Goal: Task Accomplishment & Management: Manage account settings

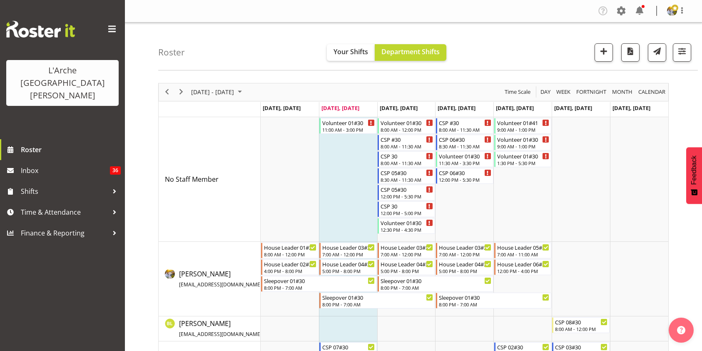
scroll to position [34, 0]
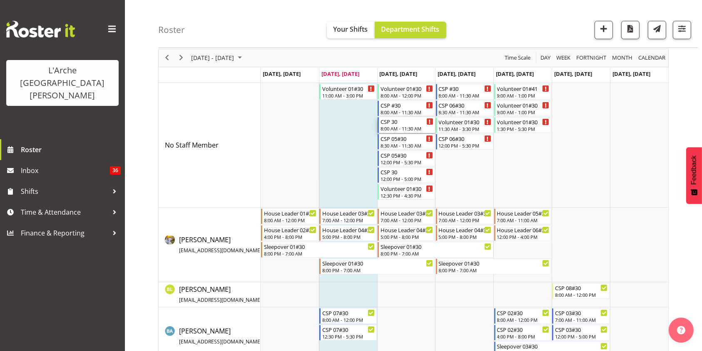
click at [410, 125] on div "8:00 AM - 11:30 AM" at bounding box center [407, 128] width 53 height 7
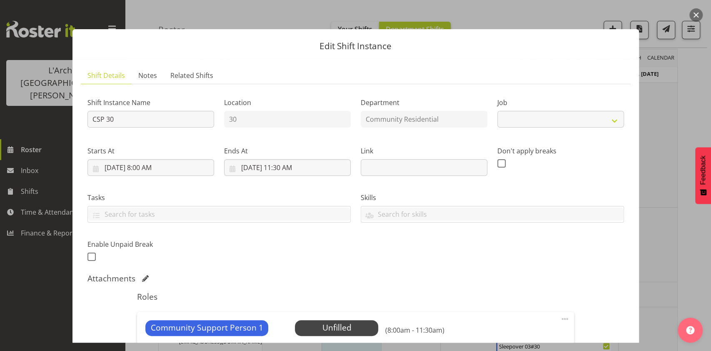
select select "2"
click at [342, 333] on span "Select Employee" at bounding box center [337, 327] width 62 height 12
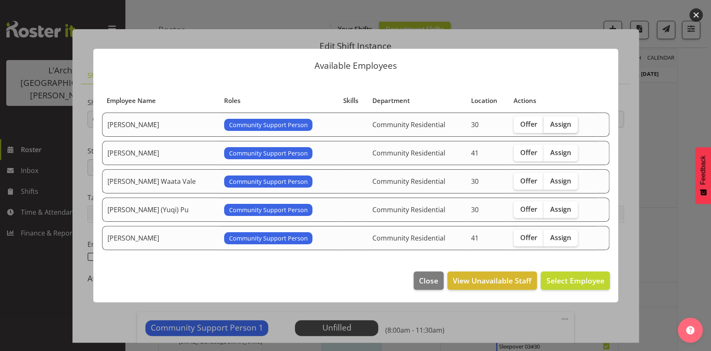
click at [555, 125] on span "Assign" at bounding box center [560, 124] width 21 height 8
click at [549, 125] on input "Assign" at bounding box center [545, 123] width 5 height 5
checkbox input "true"
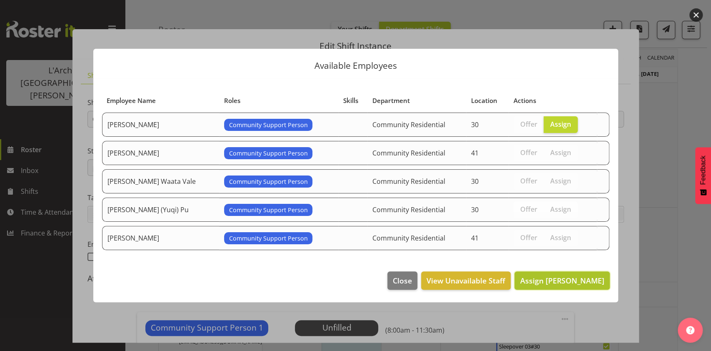
click at [569, 276] on span "Assign [PERSON_NAME]" at bounding box center [562, 280] width 84 height 10
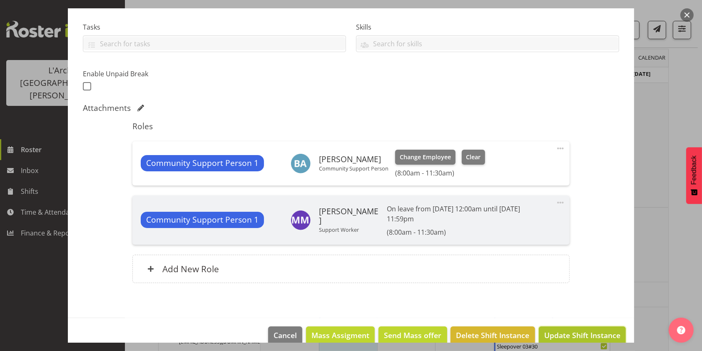
click at [584, 336] on span "Update Shift Instance" at bounding box center [582, 334] width 76 height 11
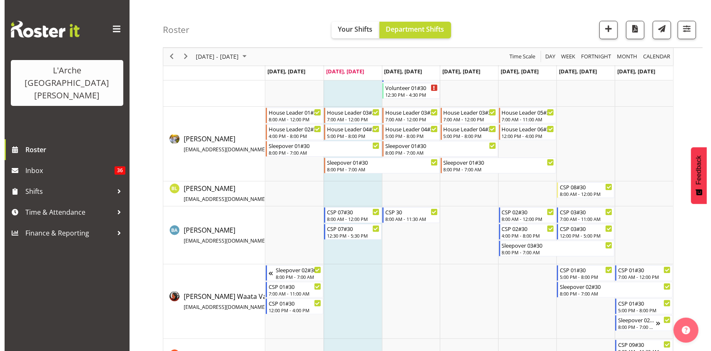
scroll to position [0, 0]
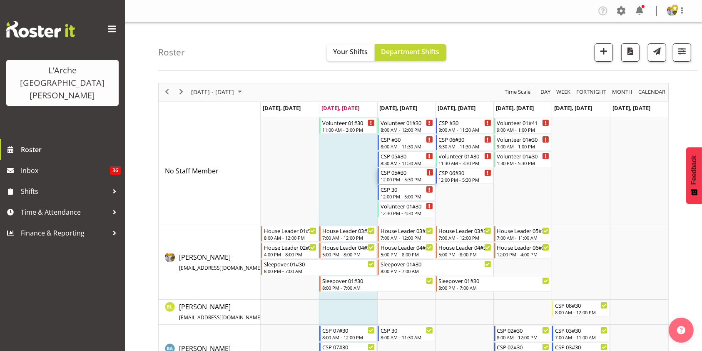
click at [411, 178] on div "12:00 PM - 5:30 PM" at bounding box center [407, 179] width 53 height 7
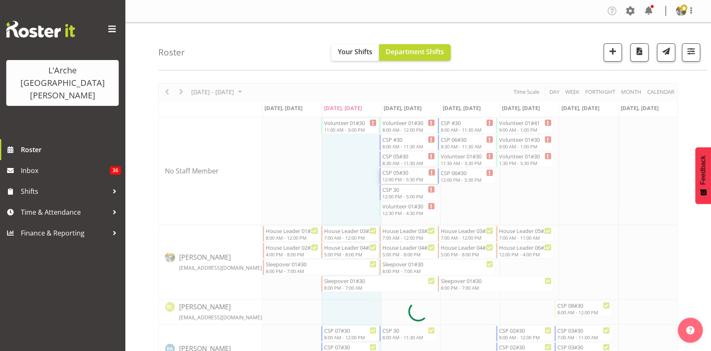
select select
select select "7"
select select "2025"
select select "17"
select select "30"
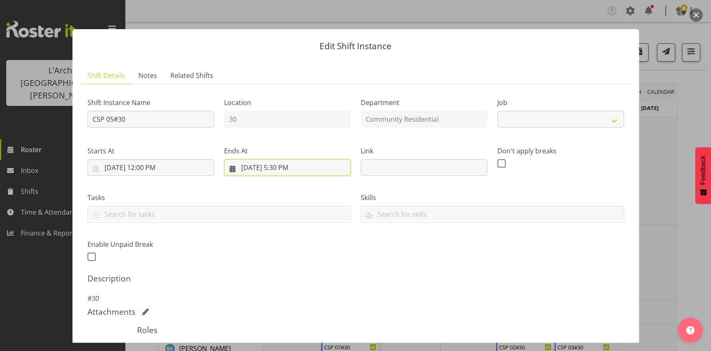
select select "2"
click at [280, 169] on input "[DATE] 5:30 PM" at bounding box center [287, 167] width 127 height 17
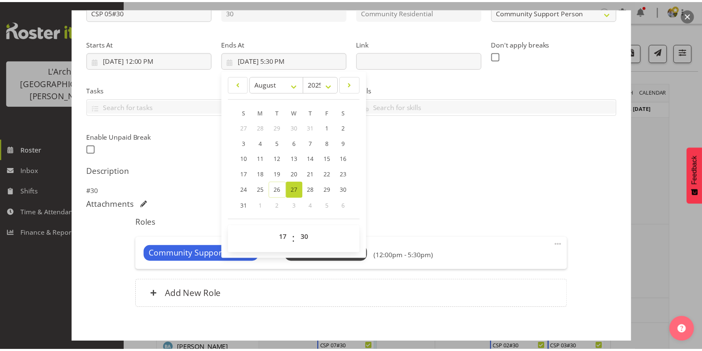
scroll to position [107, 0]
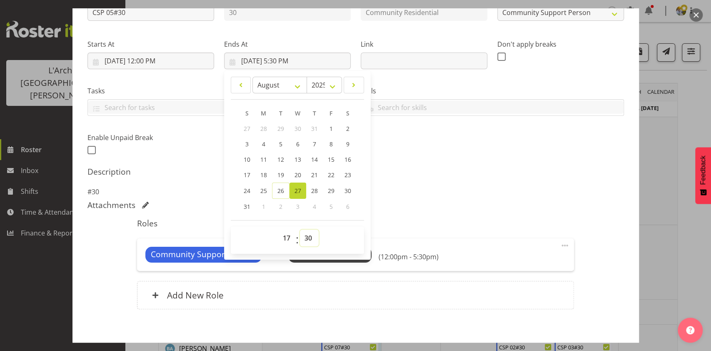
click at [306, 237] on select "00 01 02 03 04 05 06 07 08 09 10 11 12 13 14 15 16 17 18 19 20 21 22 23 24 25 2…" at bounding box center [309, 237] width 19 height 17
select select "0"
click at [300, 229] on select "00 01 02 03 04 05 06 07 08 09 10 11 12 13 14 15 16 17 18 19 20 21 22 23 24 25 2…" at bounding box center [309, 237] width 19 height 17
type input "[DATE] 5:00 PM"
click at [446, 158] on div "Shift Instance Name CSP 05#30 Location 30 Department Community Residential Job …" at bounding box center [355, 70] width 546 height 182
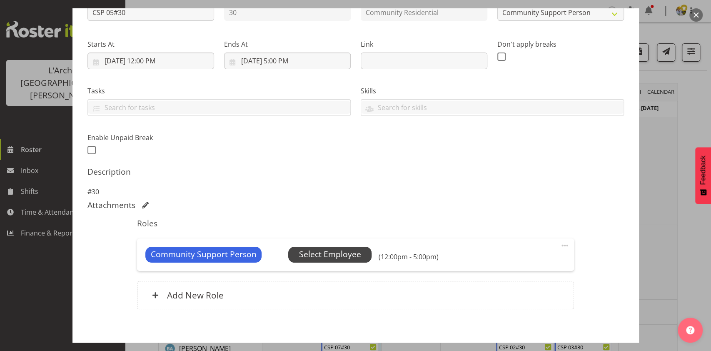
click at [340, 252] on span "Select Employee" at bounding box center [330, 254] width 62 height 12
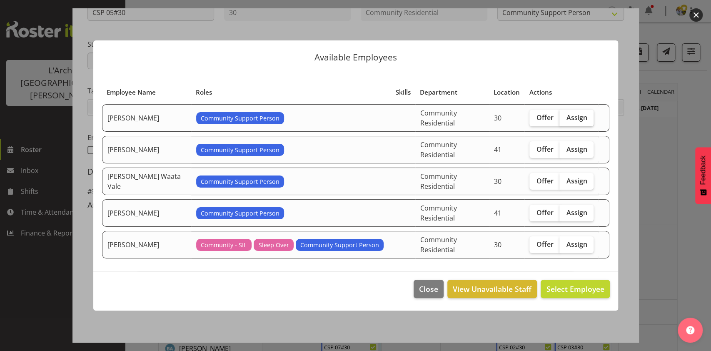
click at [572, 126] on label "Assign" at bounding box center [576, 118] width 34 height 17
click at [565, 120] on input "Assign" at bounding box center [561, 117] width 5 height 5
checkbox input "true"
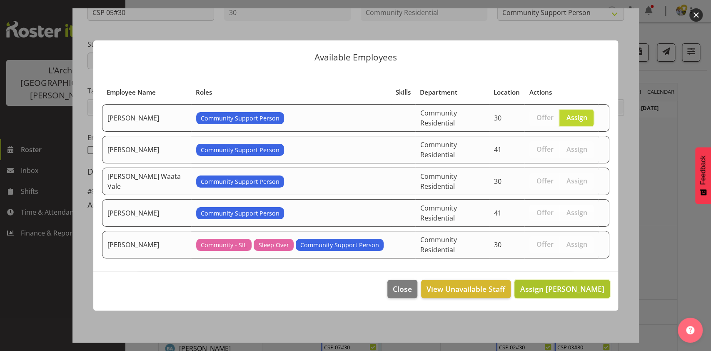
click at [579, 284] on span "Assign [PERSON_NAME]" at bounding box center [562, 289] width 84 height 10
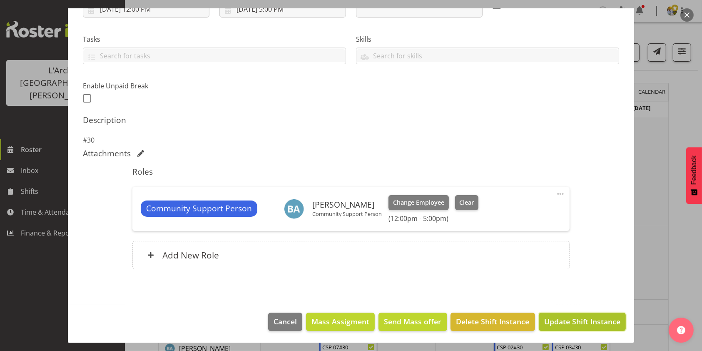
click at [594, 322] on span "Update Shift Instance" at bounding box center [582, 321] width 76 height 11
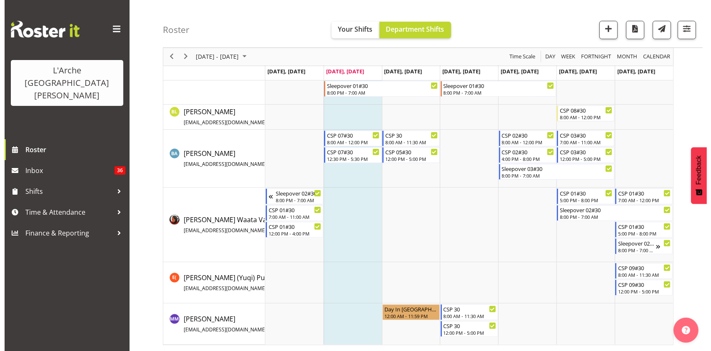
scroll to position [0, 0]
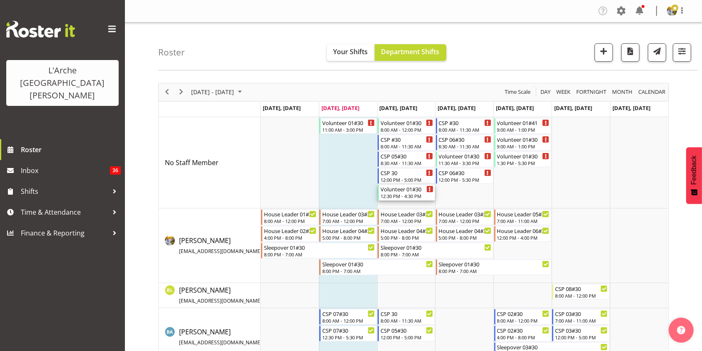
click at [391, 195] on div "12:30 PM - 4:30 PM" at bounding box center [407, 195] width 53 height 7
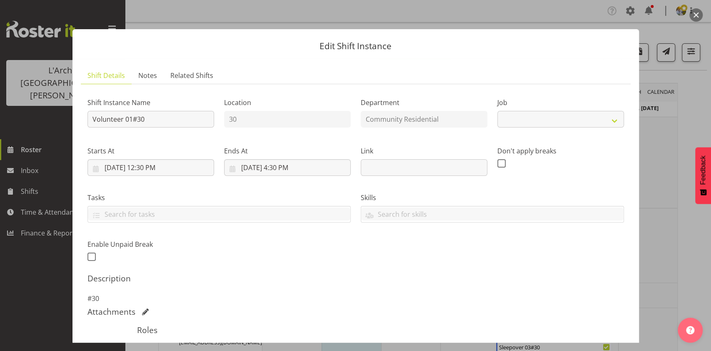
select select "4550"
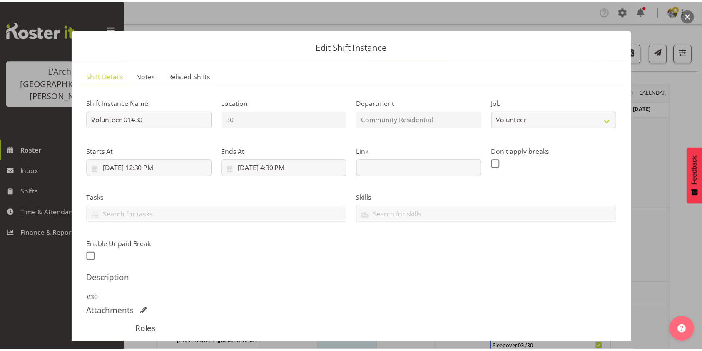
scroll to position [147, 0]
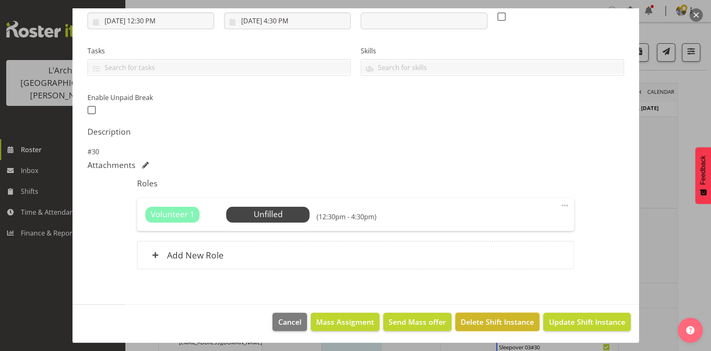
click at [487, 321] on span "Delete Shift Instance" at bounding box center [497, 321] width 73 height 11
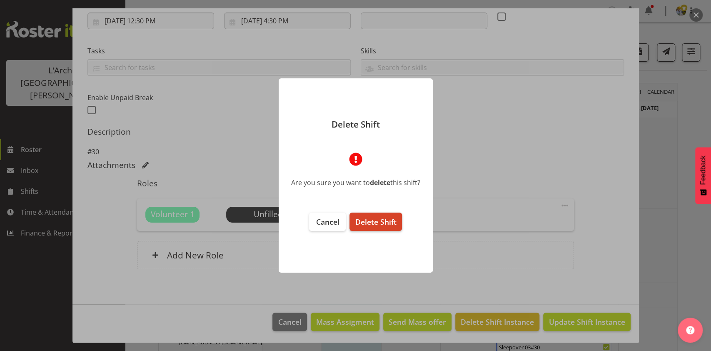
click at [379, 222] on span "Delete Shift" at bounding box center [375, 222] width 41 height 10
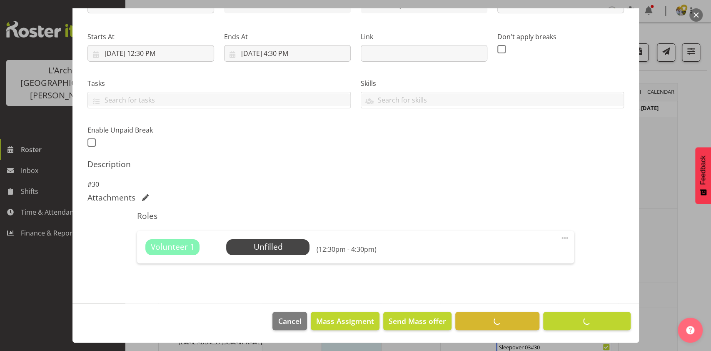
scroll to position [114, 0]
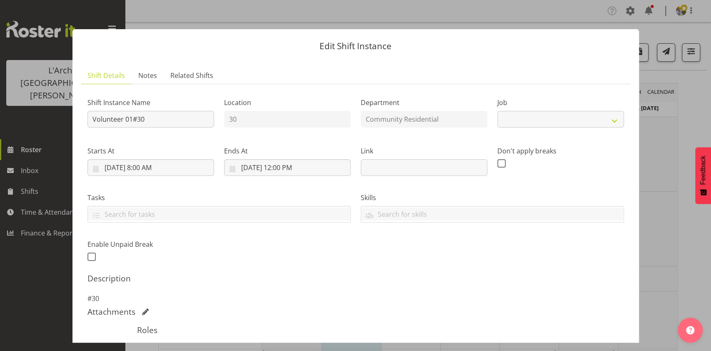
select select "4550"
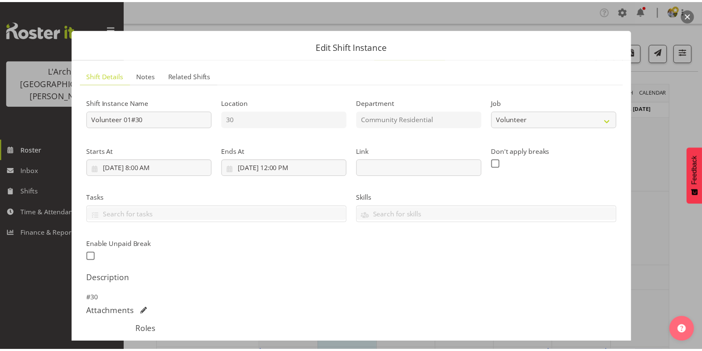
scroll to position [147, 0]
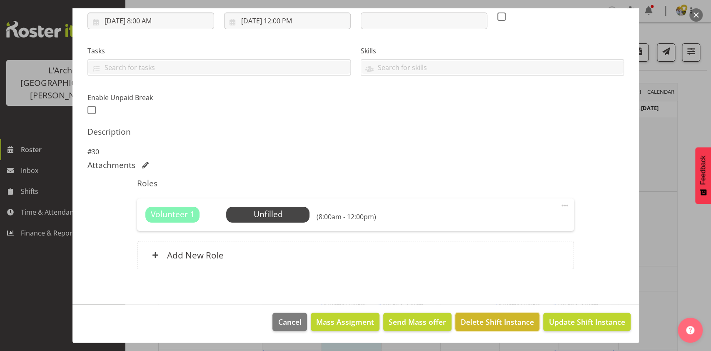
click at [481, 322] on span "Delete Shift Instance" at bounding box center [497, 321] width 73 height 11
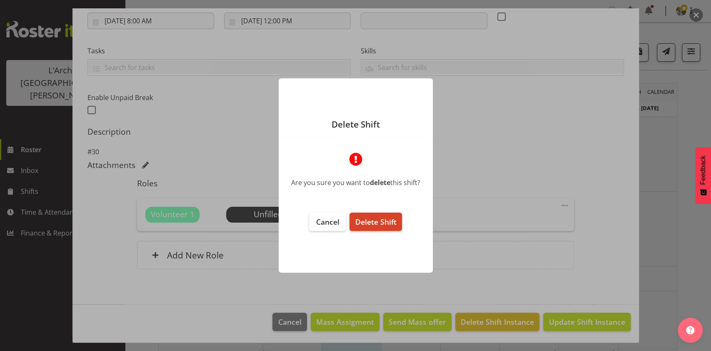
click at [383, 217] on span "Delete Shift" at bounding box center [375, 222] width 41 height 10
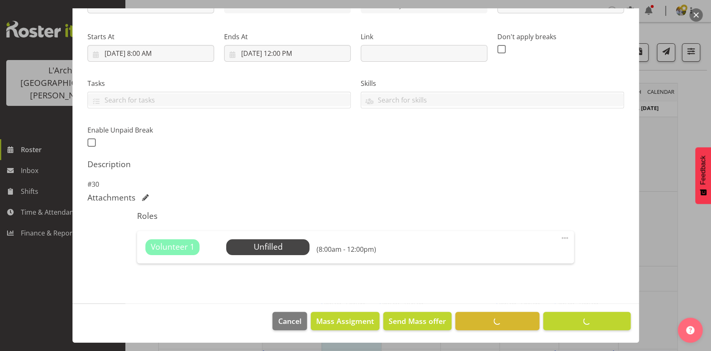
scroll to position [114, 0]
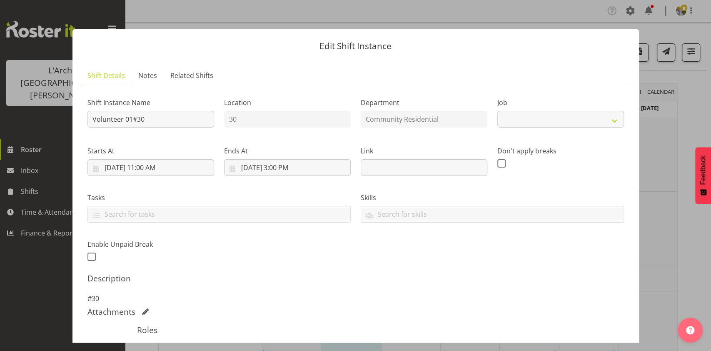
select select "4550"
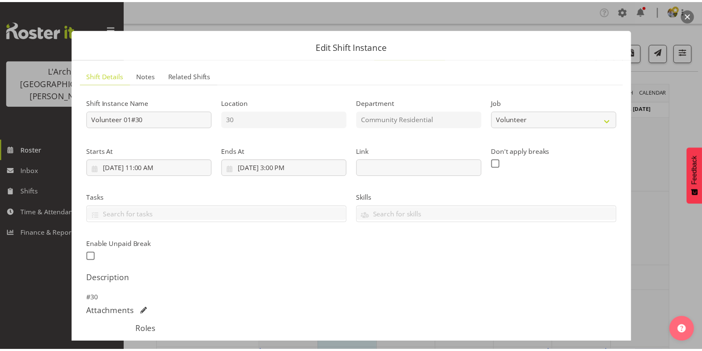
scroll to position [147, 0]
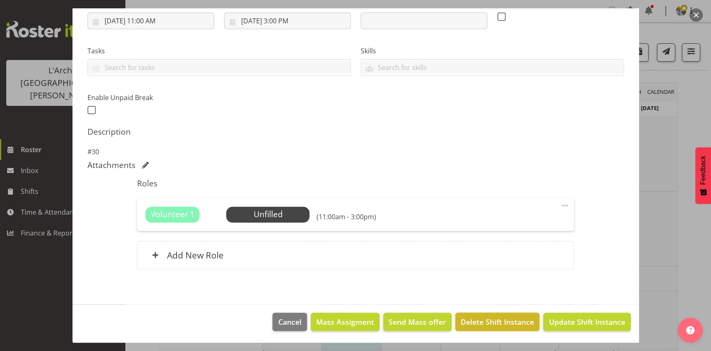
click at [477, 322] on span "Delete Shift Instance" at bounding box center [497, 321] width 73 height 11
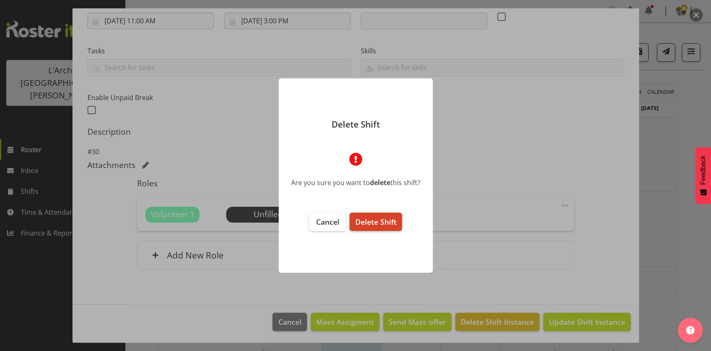
click at [373, 220] on span "Delete Shift" at bounding box center [375, 222] width 41 height 10
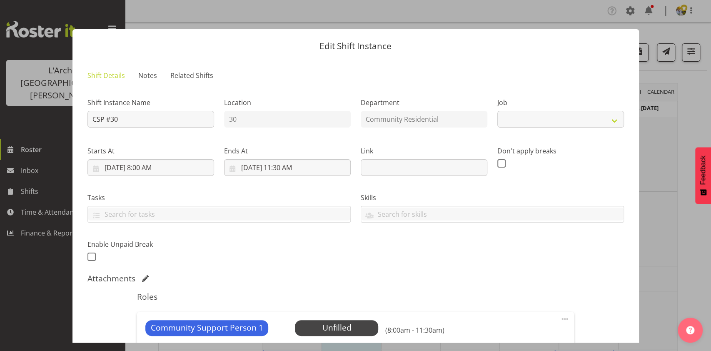
select select "2"
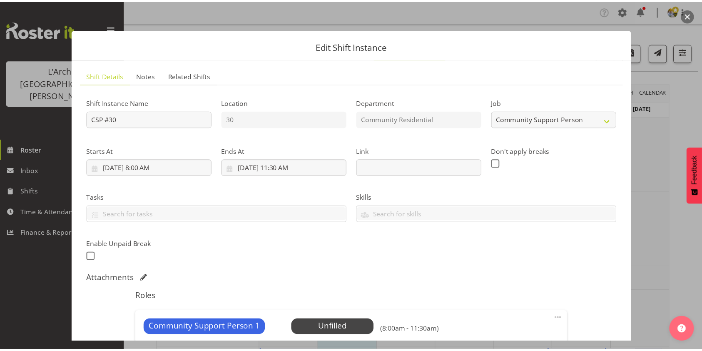
scroll to position [113, 0]
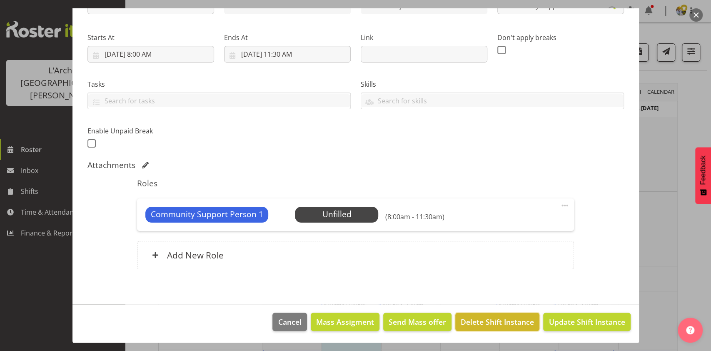
click at [498, 324] on span "Delete Shift Instance" at bounding box center [497, 321] width 73 height 11
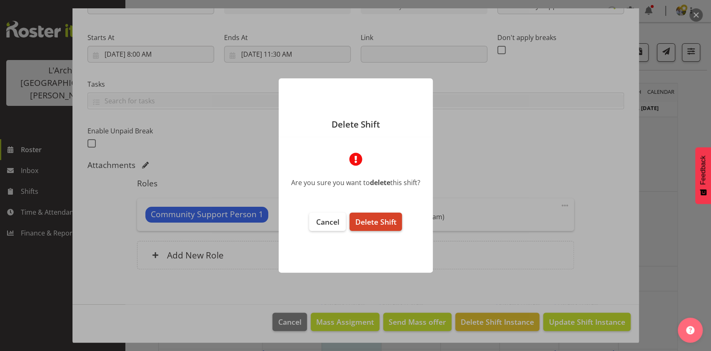
click at [383, 220] on span "Delete Shift" at bounding box center [375, 222] width 41 height 10
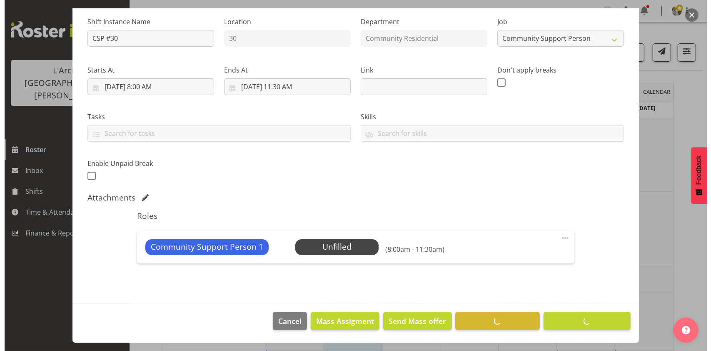
scroll to position [80, 0]
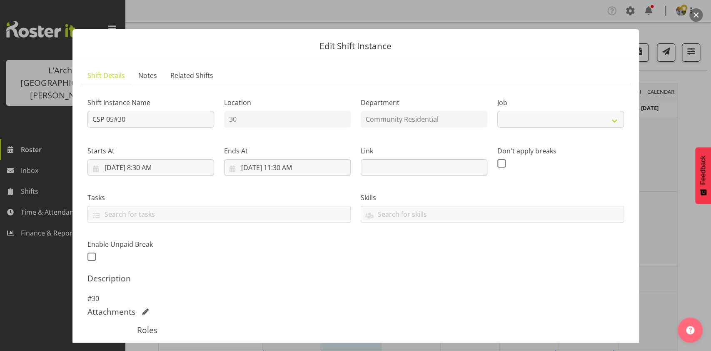
select select "2"
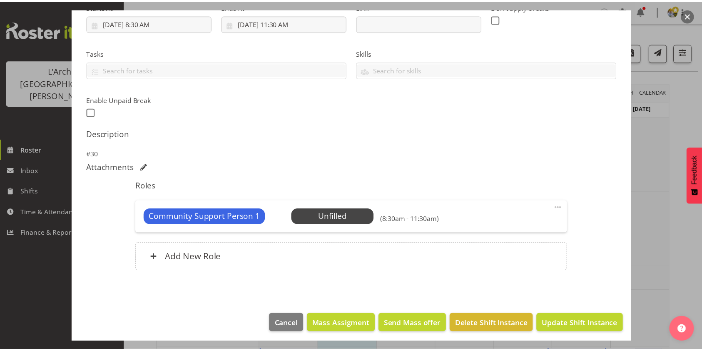
scroll to position [147, 0]
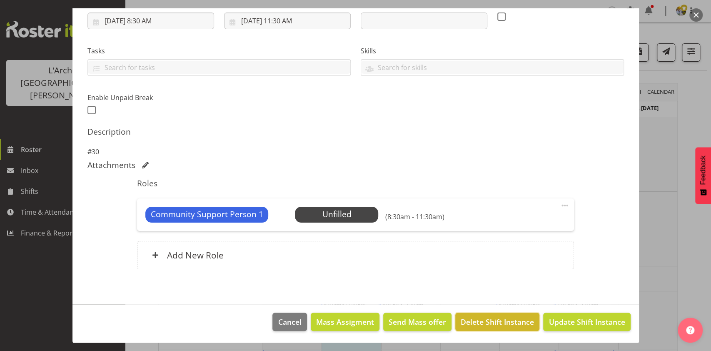
click at [478, 324] on span "Delete Shift Instance" at bounding box center [497, 321] width 73 height 11
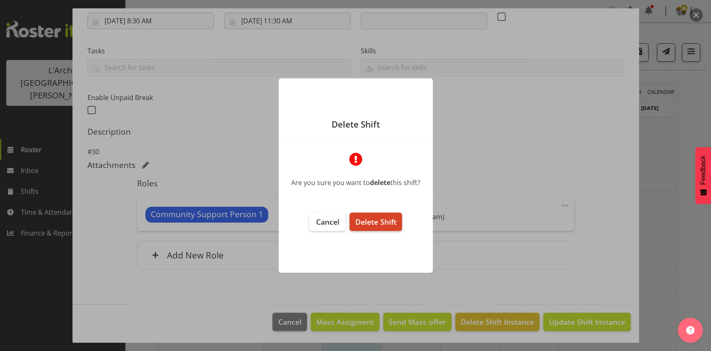
click at [381, 224] on span "Delete Shift" at bounding box center [375, 222] width 41 height 10
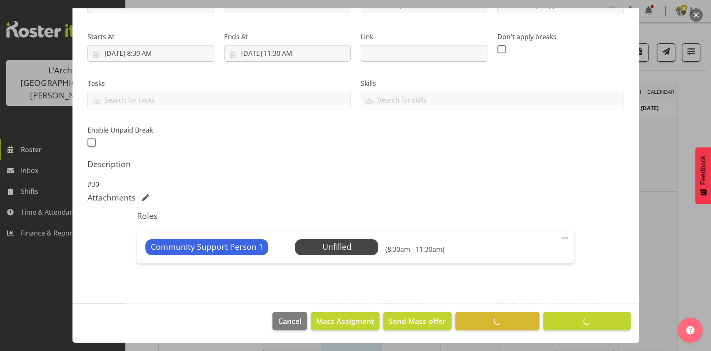
scroll to position [114, 0]
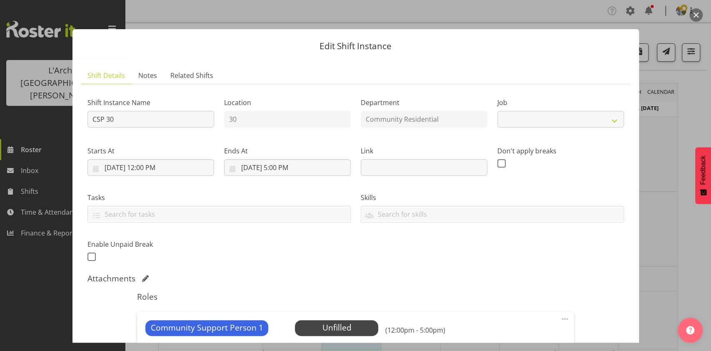
select select "2"
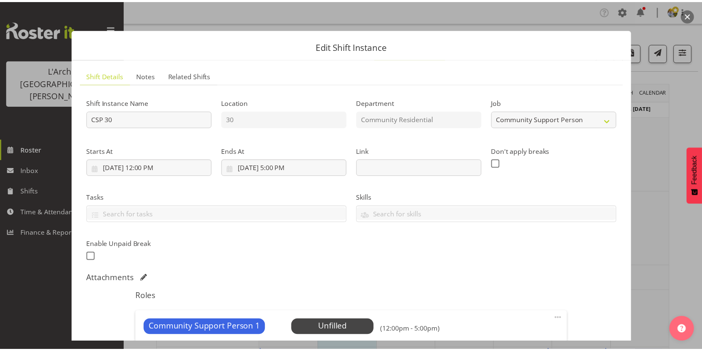
scroll to position [173, 0]
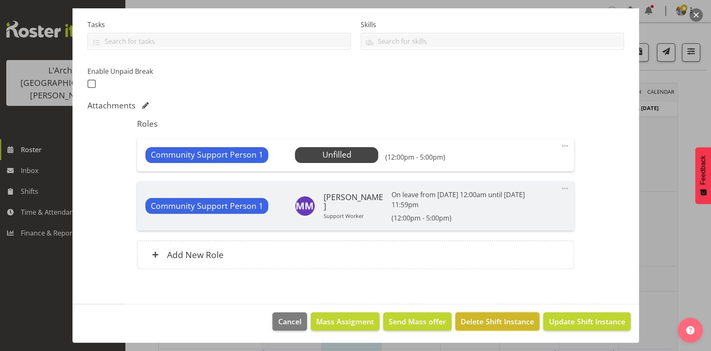
click at [484, 321] on span "Delete Shift Instance" at bounding box center [497, 321] width 73 height 11
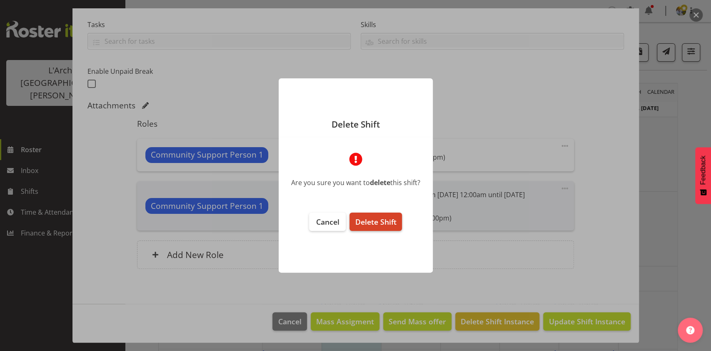
click at [383, 222] on span "Delete Shift" at bounding box center [375, 222] width 41 height 10
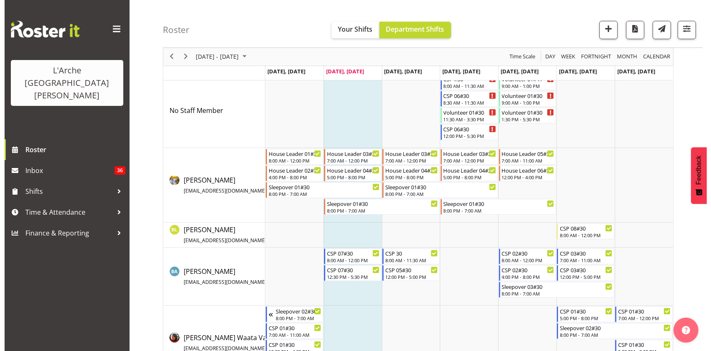
scroll to position [26, 0]
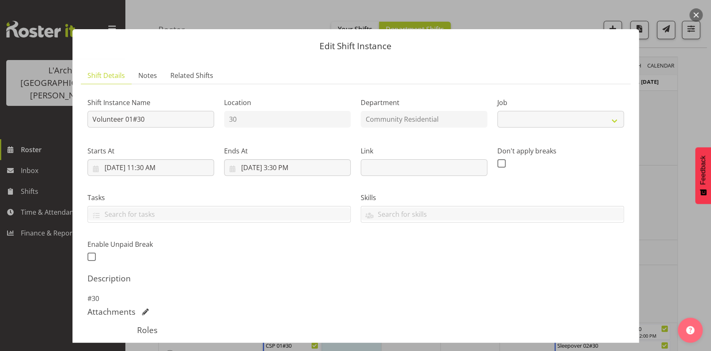
select select "4550"
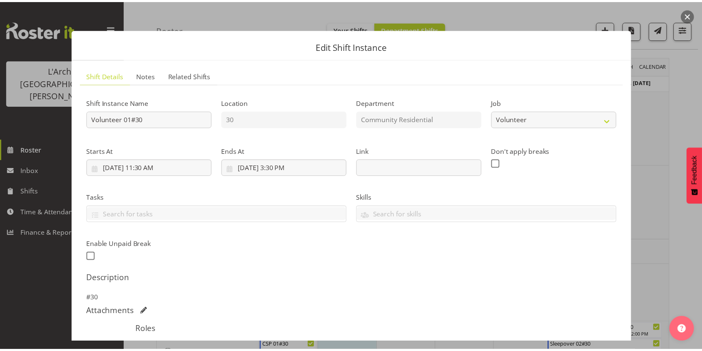
scroll to position [147, 0]
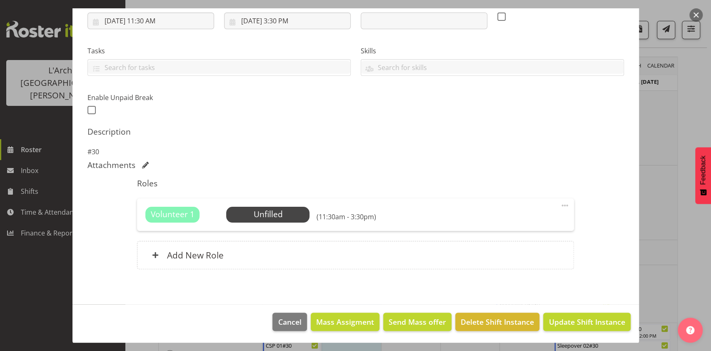
click at [463, 336] on footer "Cancel Mass Assigment Send Mass offer Delete Shift Instance Update Shift Instan…" at bounding box center [355, 323] width 566 height 39
click at [478, 320] on span "Delete Shift Instance" at bounding box center [497, 321] width 73 height 11
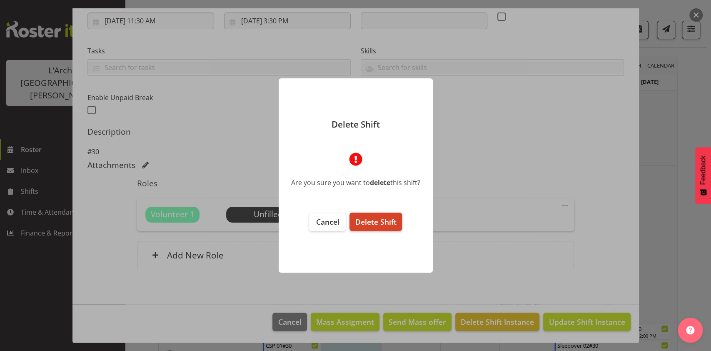
click at [381, 223] on span "Delete Shift" at bounding box center [375, 222] width 41 height 10
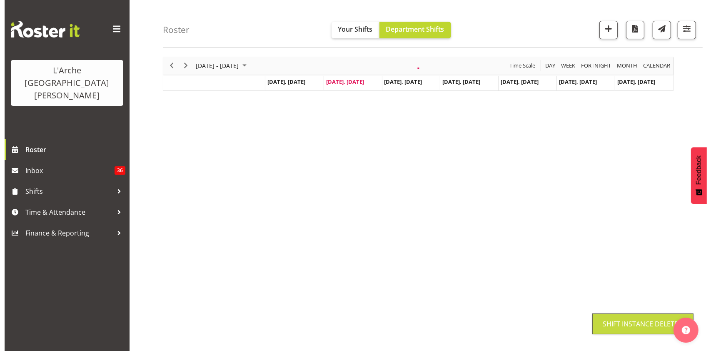
scroll to position [0, 0]
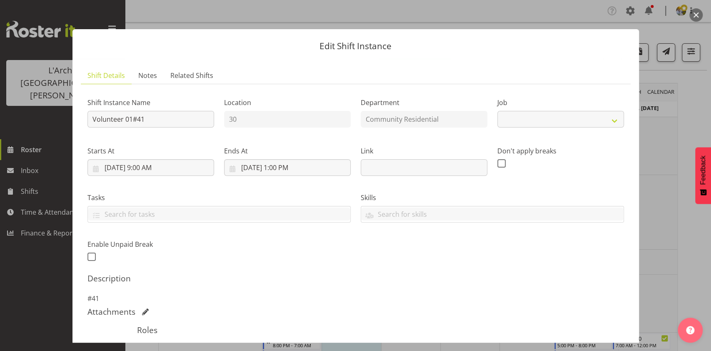
select select "4550"
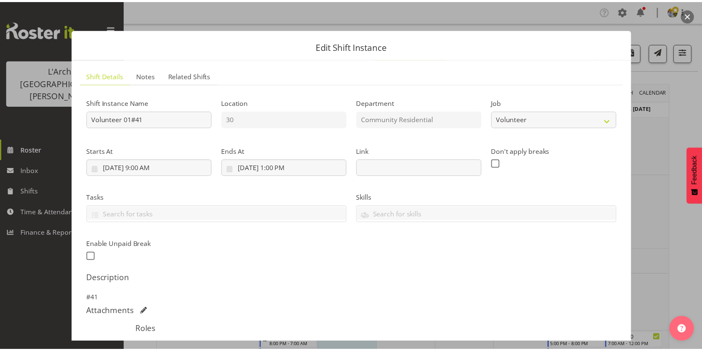
scroll to position [147, 0]
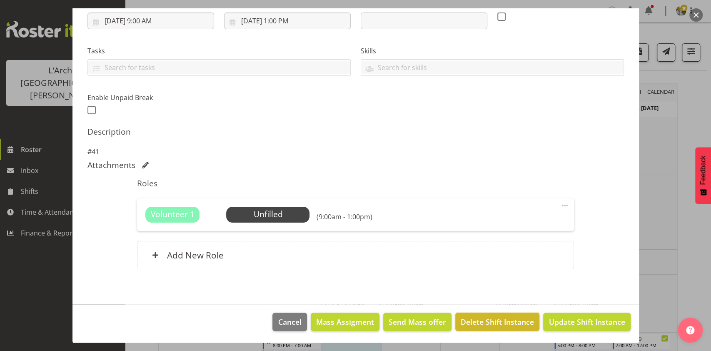
click at [485, 321] on span "Delete Shift Instance" at bounding box center [497, 321] width 73 height 11
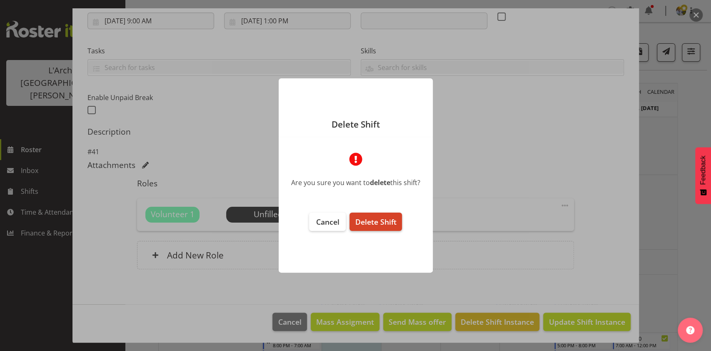
click at [387, 223] on span "Delete Shift" at bounding box center [375, 222] width 41 height 10
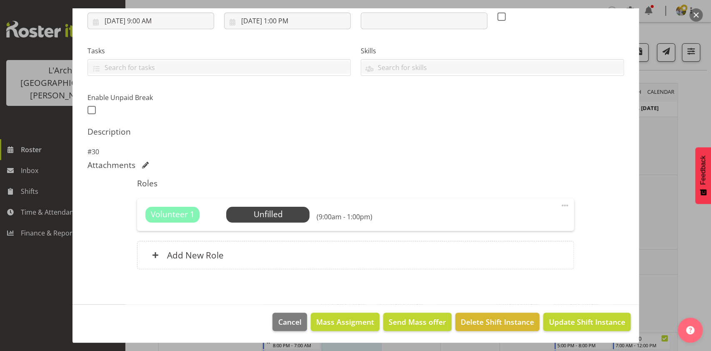
select select "4550"
click at [484, 324] on span "Delete Shift Instance" at bounding box center [497, 321] width 73 height 11
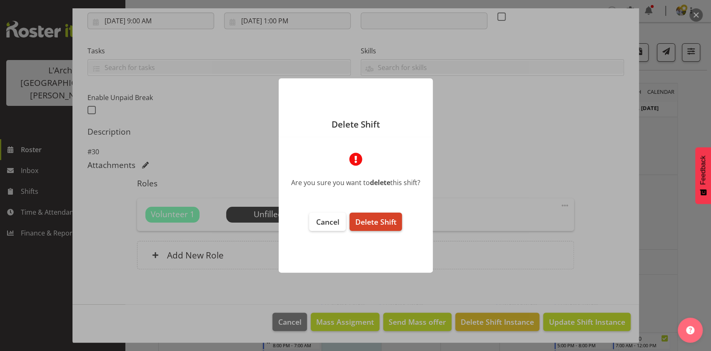
click at [384, 223] on span "Delete Shift" at bounding box center [375, 222] width 41 height 10
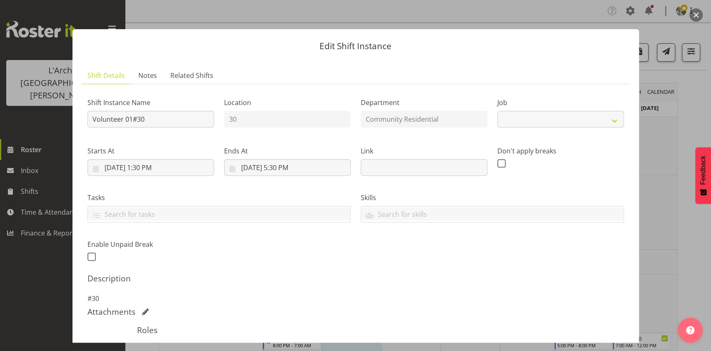
select select "4550"
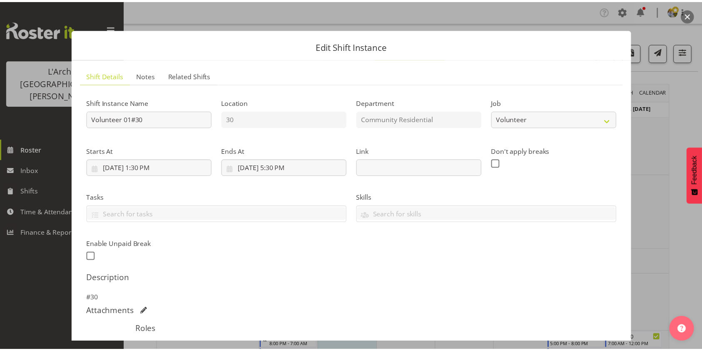
scroll to position [147, 0]
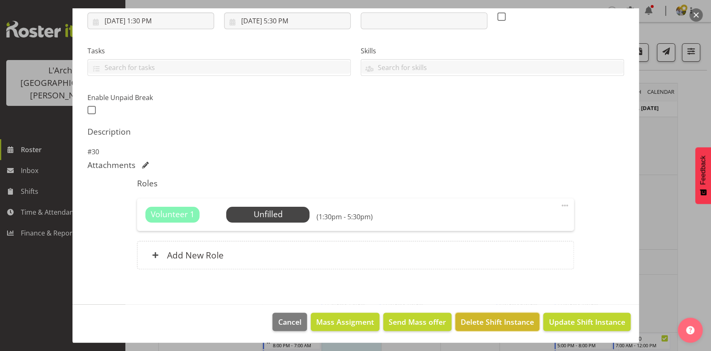
click at [487, 325] on span "Delete Shift Instance" at bounding box center [497, 321] width 73 height 11
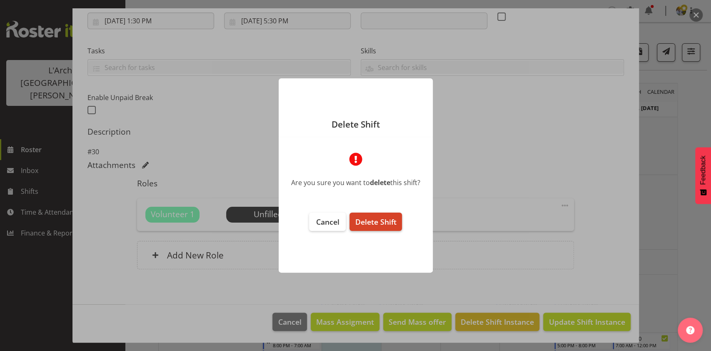
click at [385, 225] on span "Delete Shift" at bounding box center [375, 222] width 41 height 10
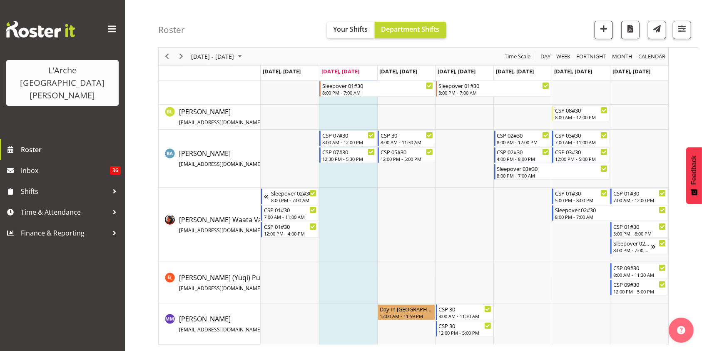
scroll to position [0, 0]
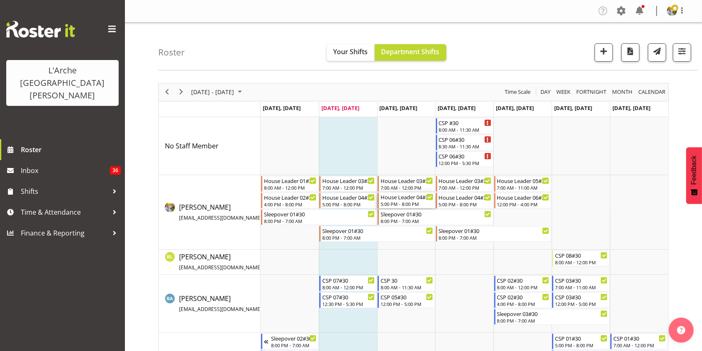
click at [391, 195] on div "House Leader 04#30" at bounding box center [407, 196] width 53 height 8
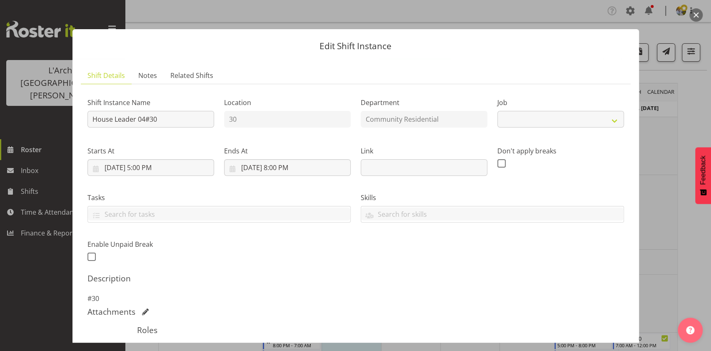
select select "1"
click at [693, 16] on button "button" at bounding box center [695, 14] width 13 height 13
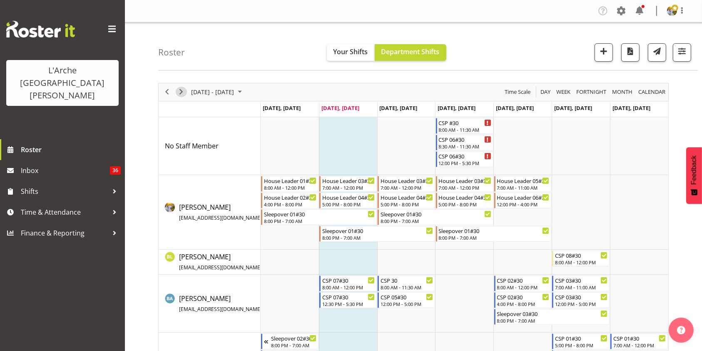
click at [179, 91] on span "Next" at bounding box center [181, 92] width 10 height 10
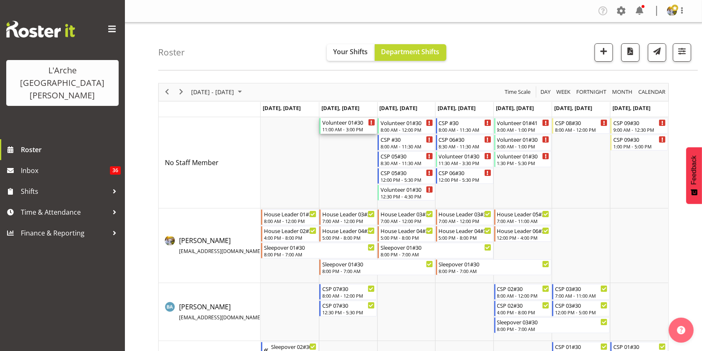
click at [344, 125] on div "Volunteer 01#30" at bounding box center [348, 122] width 53 height 8
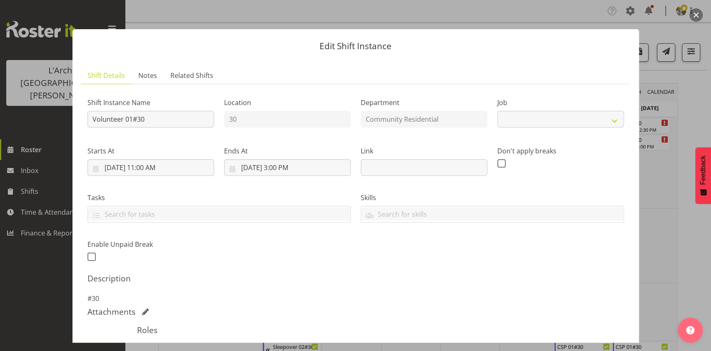
select select "4550"
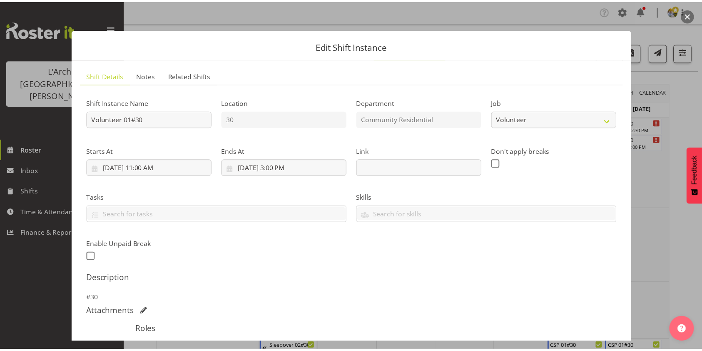
scroll to position [147, 0]
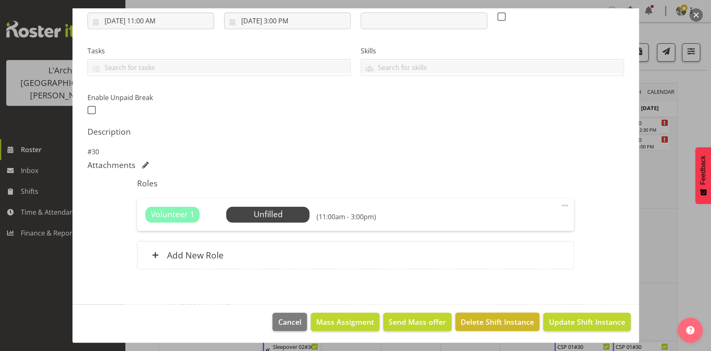
click at [497, 322] on span "Delete Shift Instance" at bounding box center [497, 321] width 73 height 11
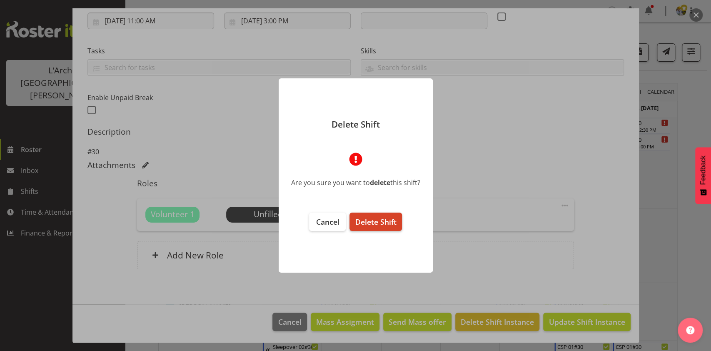
click at [388, 220] on span "Delete Shift" at bounding box center [375, 222] width 41 height 10
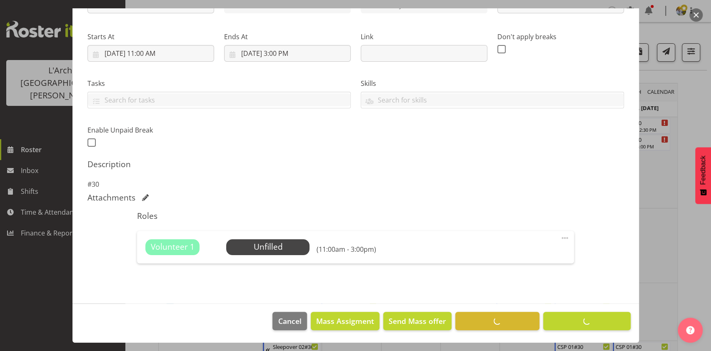
scroll to position [114, 0]
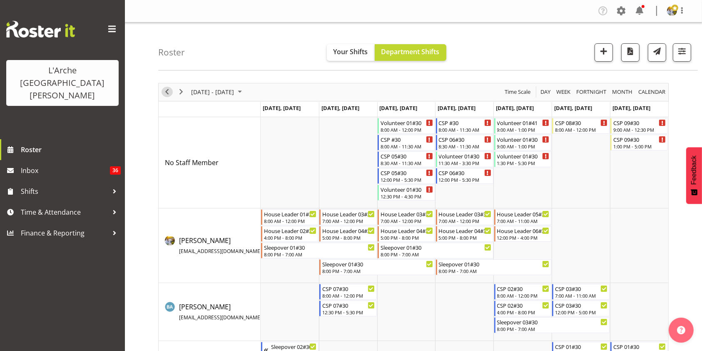
click at [167, 92] on span "Previous" at bounding box center [167, 92] width 10 height 10
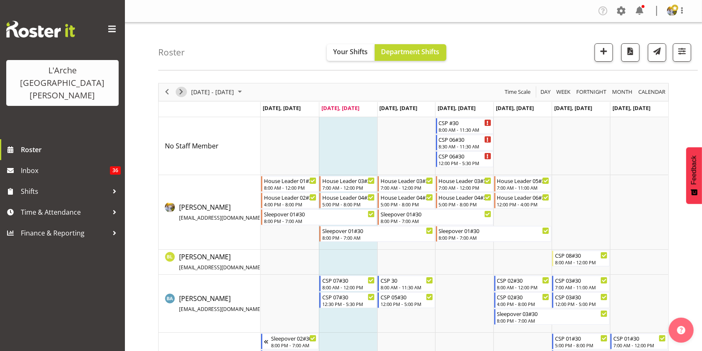
click at [181, 94] on span "Next" at bounding box center [181, 92] width 10 height 10
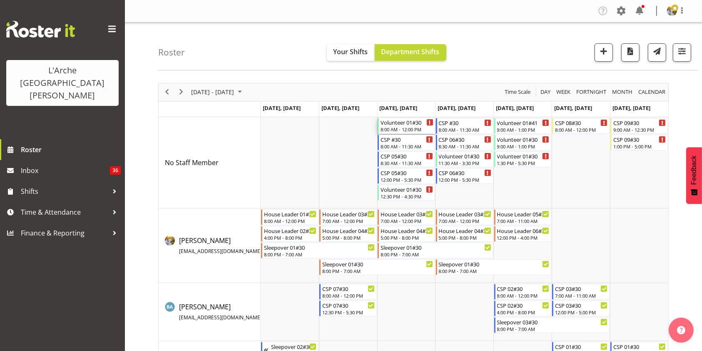
click at [411, 125] on div "Volunteer 01#30" at bounding box center [407, 122] width 53 height 8
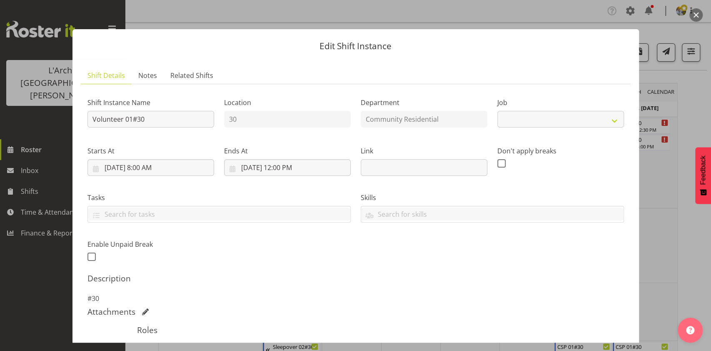
select select "4550"
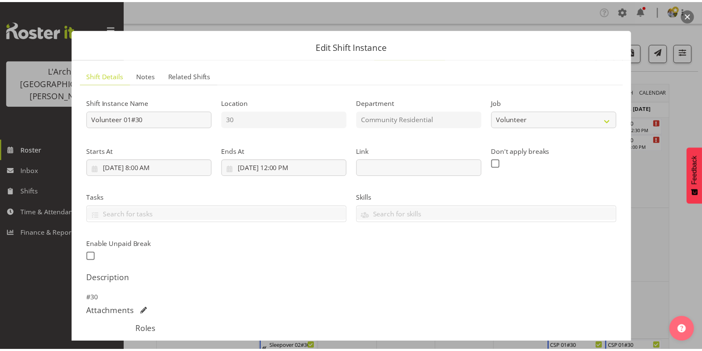
scroll to position [147, 0]
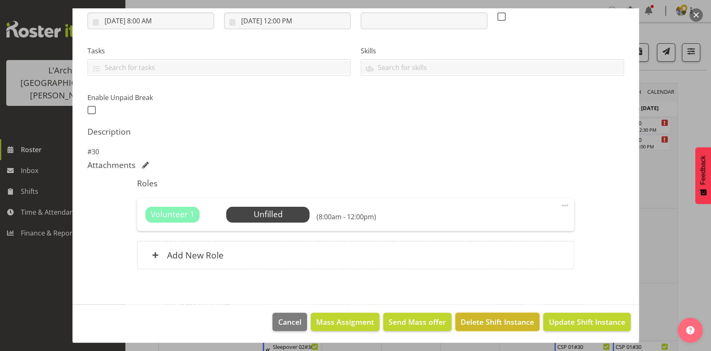
click at [501, 323] on span "Delete Shift Instance" at bounding box center [497, 321] width 73 height 11
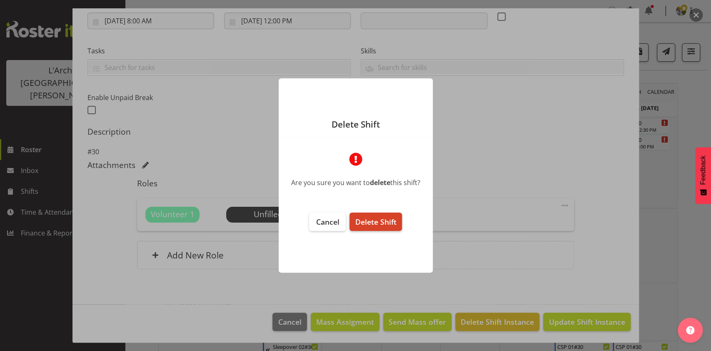
click at [385, 222] on span "Delete Shift" at bounding box center [375, 222] width 41 height 10
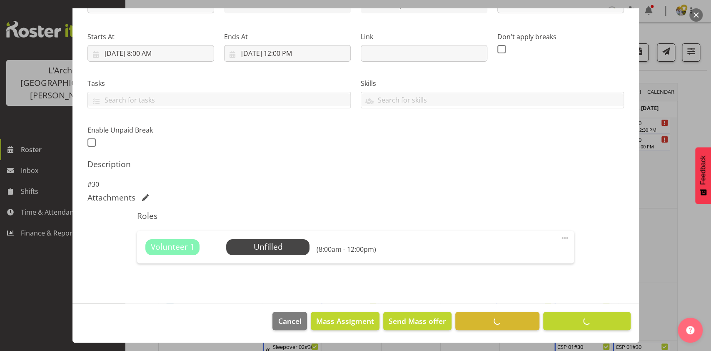
scroll to position [114, 0]
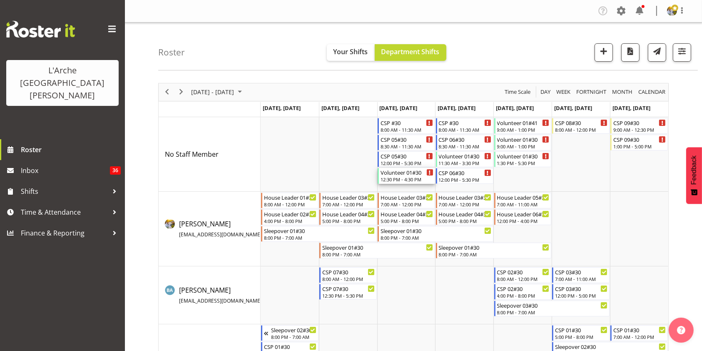
click at [388, 179] on div "12:30 PM - 4:30 PM" at bounding box center [407, 179] width 53 height 7
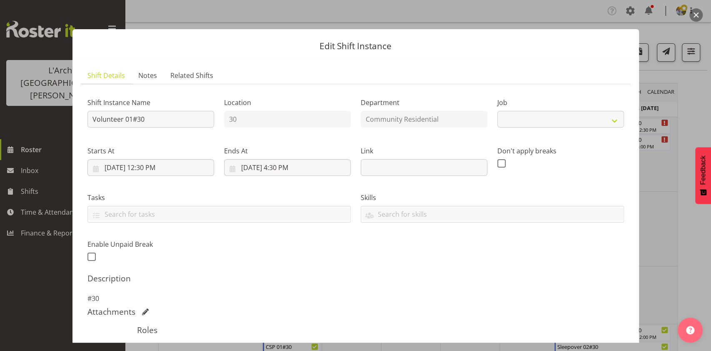
select select "4550"
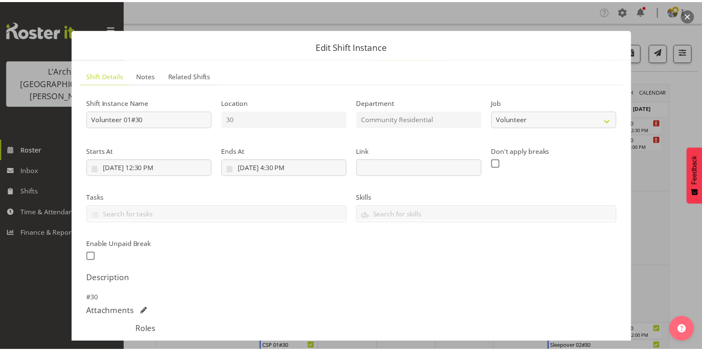
scroll to position [147, 0]
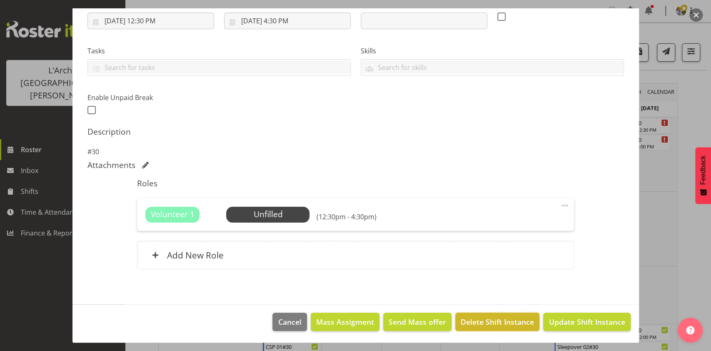
click at [481, 325] on span "Delete Shift Instance" at bounding box center [497, 321] width 73 height 11
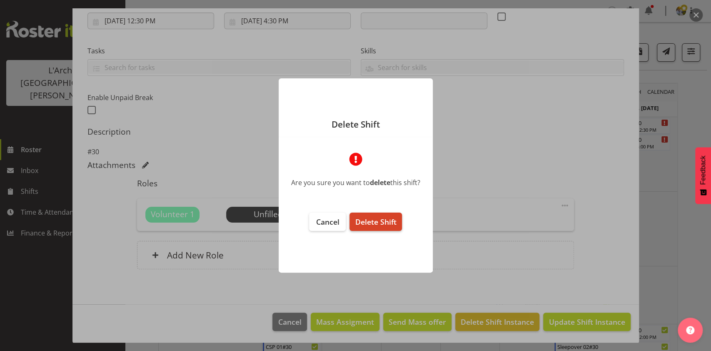
click at [367, 226] on span "Delete Shift" at bounding box center [375, 222] width 41 height 10
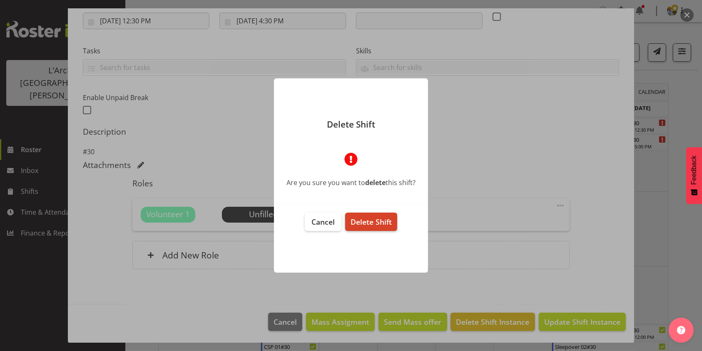
scroll to position [114, 0]
